Goal: Obtain resource: Download file/media

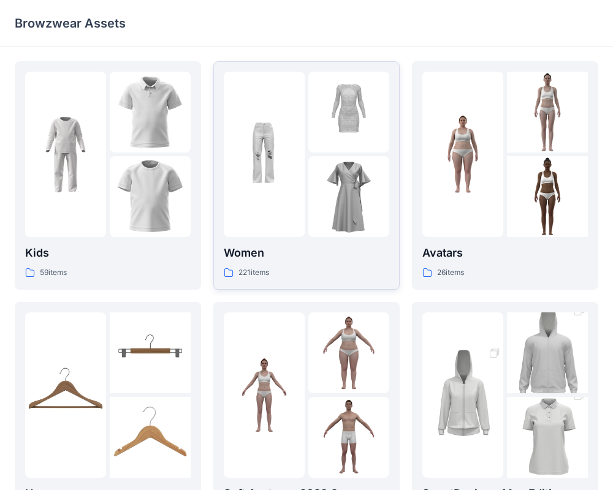
click at [338, 257] on p "Women" at bounding box center [307, 253] width 166 height 17
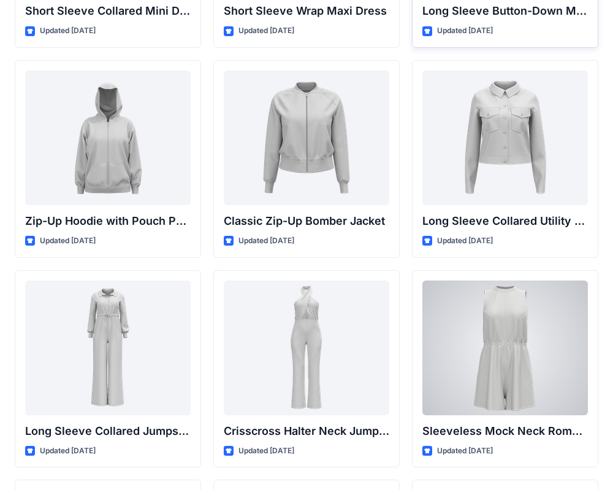
scroll to position [2315, 0]
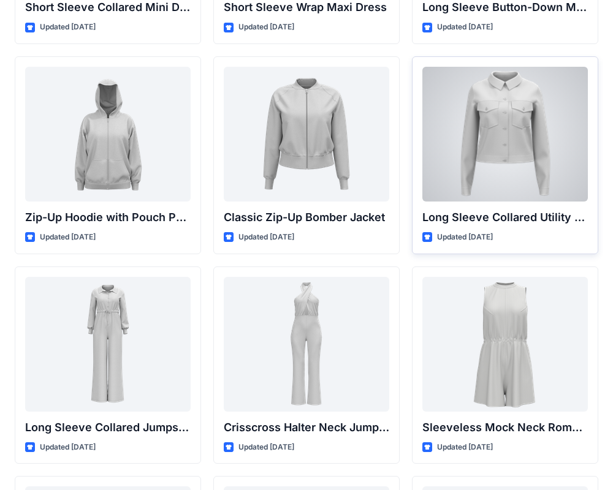
click at [517, 162] on div at bounding box center [505, 134] width 166 height 135
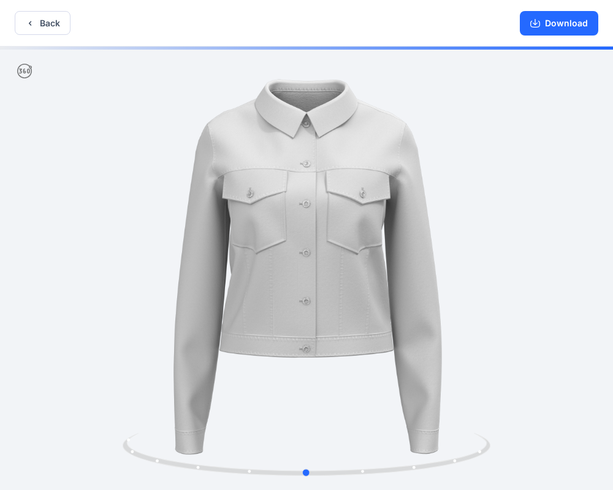
drag, startPoint x: 505, startPoint y: 282, endPoint x: 500, endPoint y: 246, distance: 35.9
click at [505, 268] on div at bounding box center [306, 270] width 613 height 446
drag, startPoint x: 411, startPoint y: 288, endPoint x: 395, endPoint y: 234, distance: 56.2
click at [397, 241] on div at bounding box center [306, 270] width 613 height 446
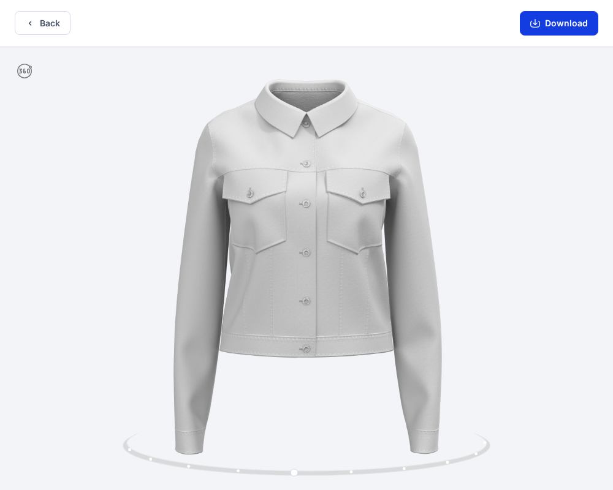
click at [557, 26] on button "Download" at bounding box center [559, 23] width 78 height 25
click at [559, 20] on button "Download" at bounding box center [559, 23] width 78 height 25
